Goal: Task Accomplishment & Management: Use online tool/utility

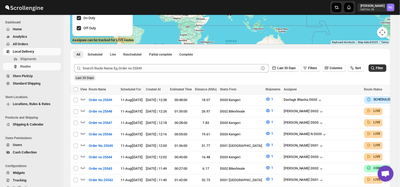
scroll to position [82, 0]
click at [34, 58] on span "Shipments" at bounding box center [28, 59] width 16 height 4
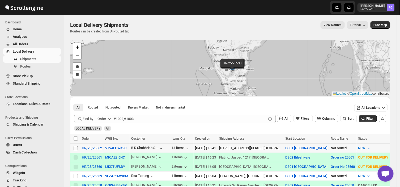
click at [77, 146] on span at bounding box center [75, 148] width 5 height 5
click at [77, 146] on input "Select shipment" at bounding box center [76, 148] width 4 height 4
click at [75, 148] on input "Select shipment" at bounding box center [76, 148] width 4 height 4
checkbox input "true"
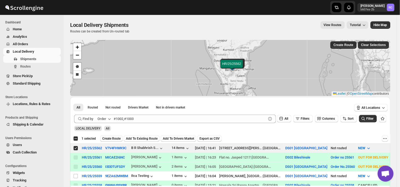
click at [112, 137] on span "Create Route" at bounding box center [111, 138] width 18 height 4
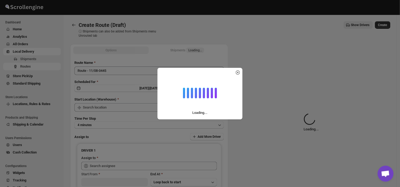
type input "DS01 [GEOGRAPHIC_DATA]"
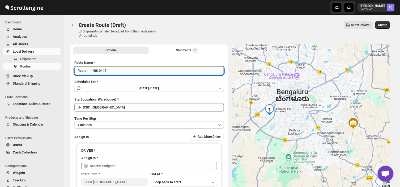
click at [111, 72] on input "Route - 11/08-0445" at bounding box center [149, 70] width 150 height 9
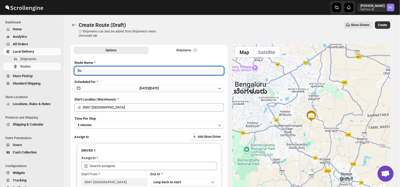
type input "R"
type input "Order no 25562"
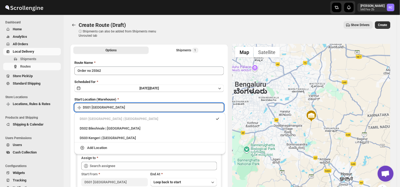
click at [109, 106] on input "DS01 [GEOGRAPHIC_DATA]" at bounding box center [153, 107] width 141 height 9
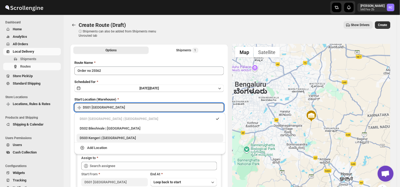
click at [98, 136] on div "DS03 Kengeri | [GEOGRAPHIC_DATA]" at bounding box center [150, 137] width 141 height 5
type input "DS03 Kengeri"
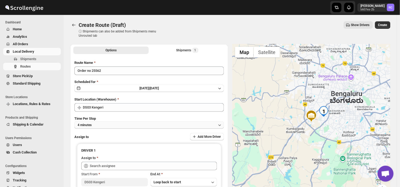
click at [102, 124] on button "4 minutes" at bounding box center [149, 124] width 150 height 7
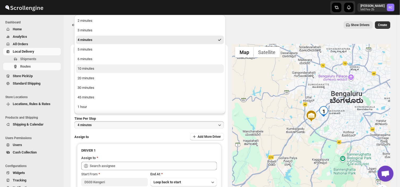
click at [100, 72] on button "10 minutes" at bounding box center [150, 68] width 148 height 9
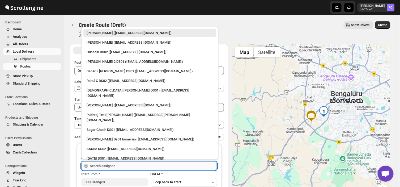
click at [124, 169] on input "text" at bounding box center [153, 166] width 127 height 9
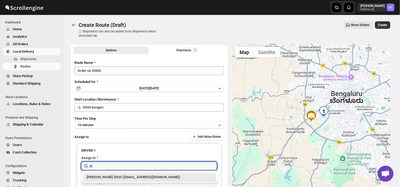
click at [148, 176] on div "[PERSON_NAME] DS03 ([EMAIL_ADDRESS][DOMAIN_NAME])" at bounding box center [150, 176] width 127 height 5
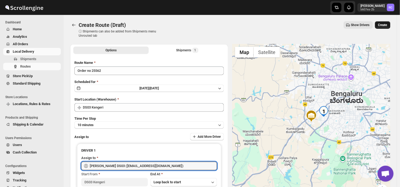
type input "[PERSON_NAME] DS03 ([EMAIL_ADDRESS][DOMAIN_NAME])"
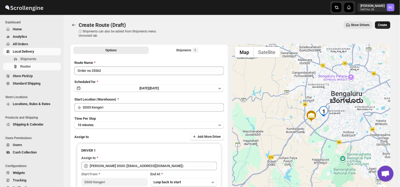
click at [385, 25] on span "Create" at bounding box center [382, 25] width 9 height 4
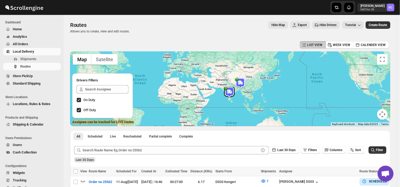
click at [317, 33] on div "Routes. This page is ready Routes Allows you to create, view and edit routes. H…" at bounding box center [230, 27] width 321 height 25
